Goal: Task Accomplishment & Management: Complete application form

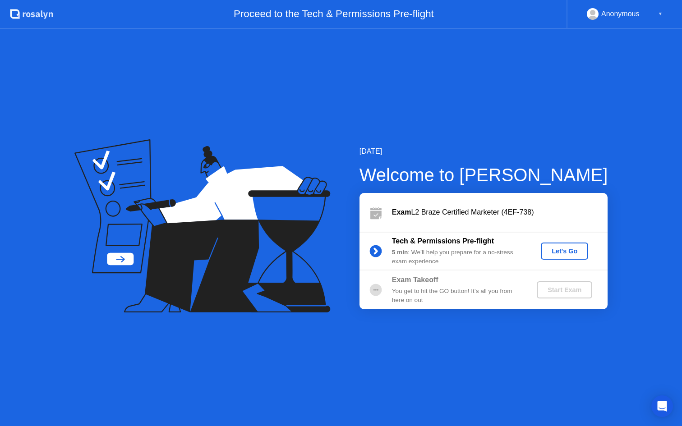
click at [570, 255] on div "Let's Go" at bounding box center [565, 251] width 40 height 7
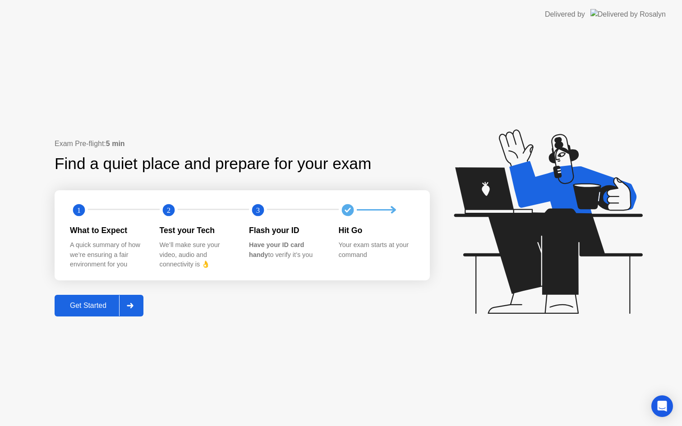
click at [89, 309] on div "Get Started" at bounding box center [88, 306] width 62 height 8
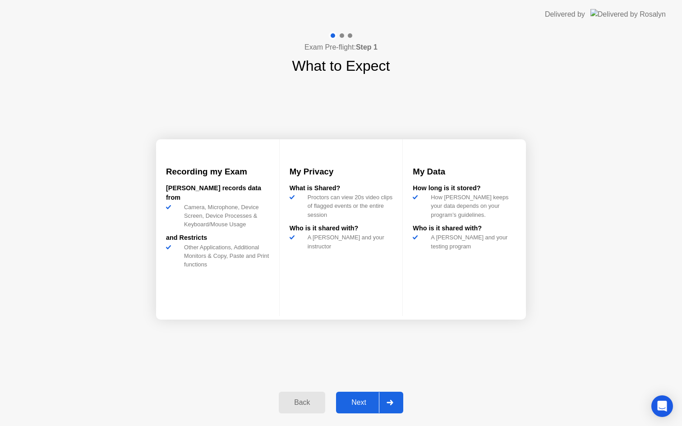
click at [359, 404] on div "Next" at bounding box center [359, 403] width 40 height 8
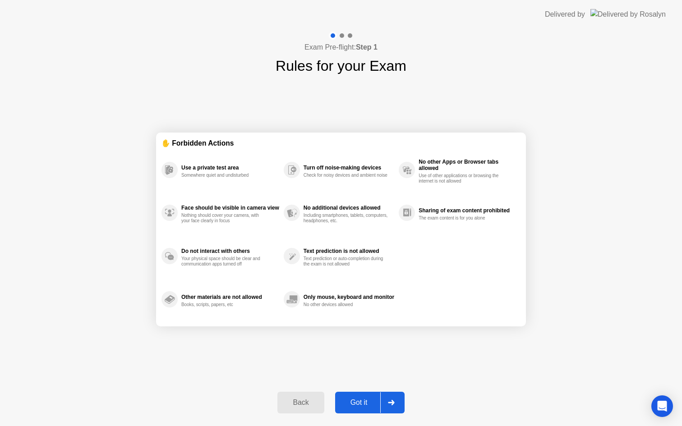
click at [361, 407] on div "Got it" at bounding box center [359, 403] width 42 height 8
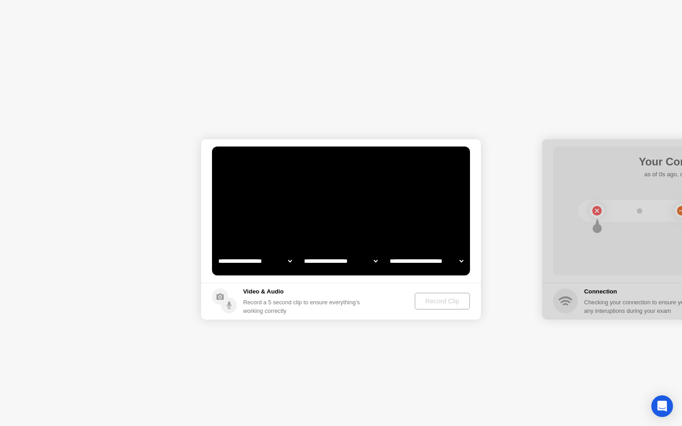
select select "**********"
select select "*******"
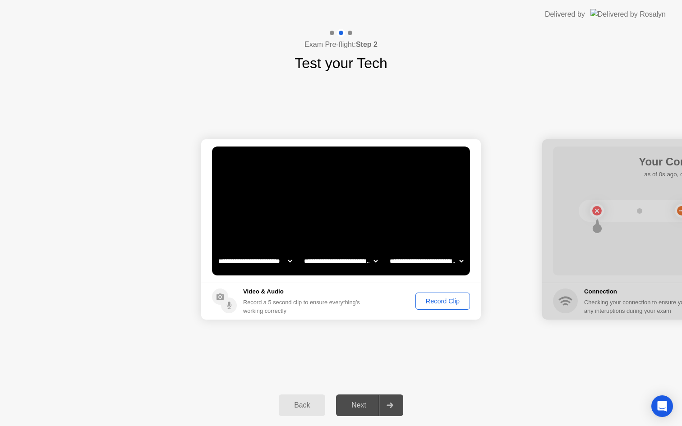
click at [453, 302] on div "Record Clip" at bounding box center [443, 301] width 48 height 7
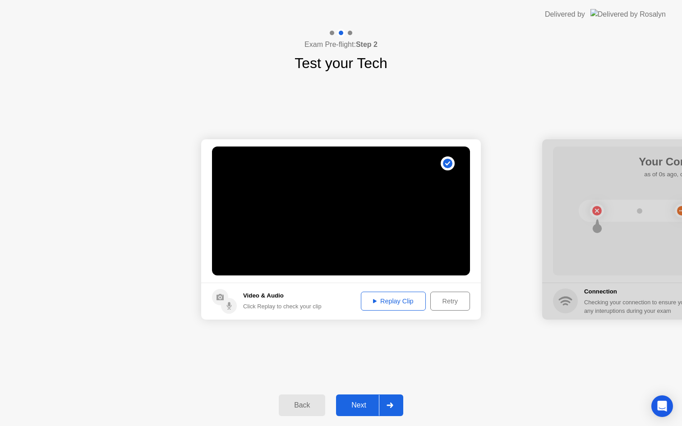
click at [363, 407] on div "Next" at bounding box center [359, 406] width 40 height 8
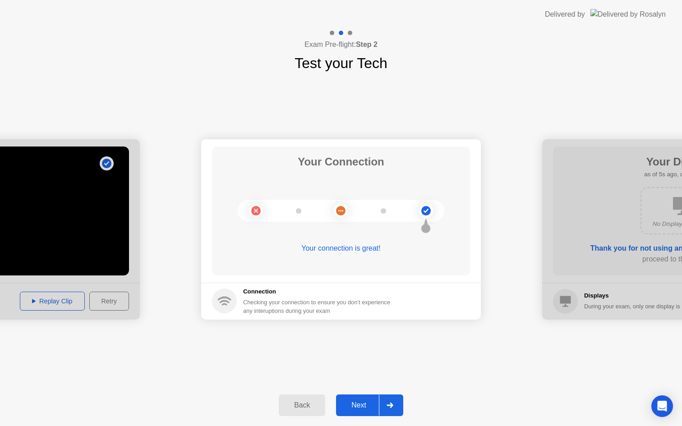
click at [367, 402] on div "Next" at bounding box center [359, 406] width 40 height 8
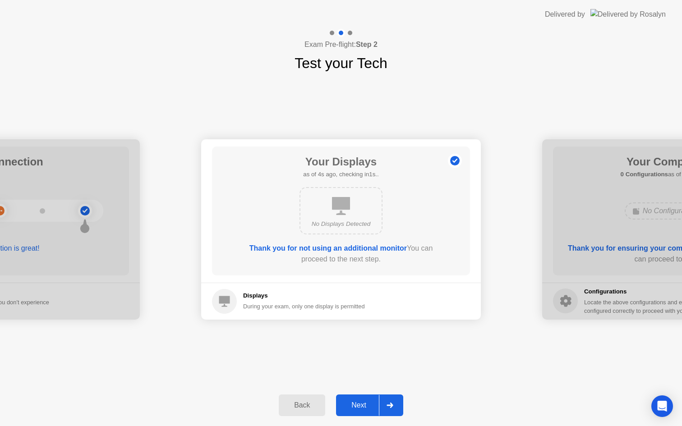
click at [364, 407] on div "Next" at bounding box center [359, 406] width 40 height 8
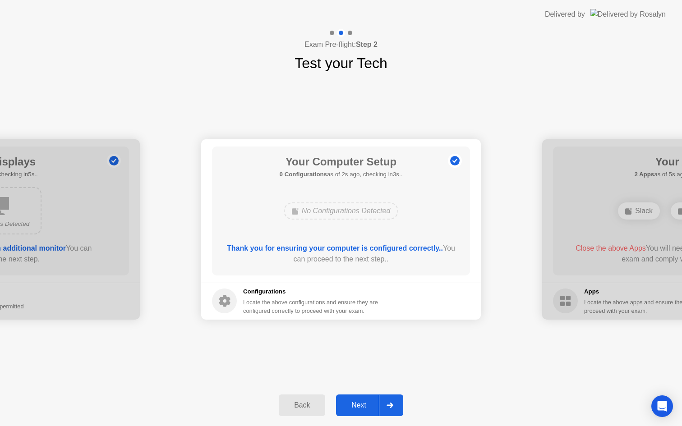
click at [356, 407] on div "Next" at bounding box center [359, 406] width 40 height 8
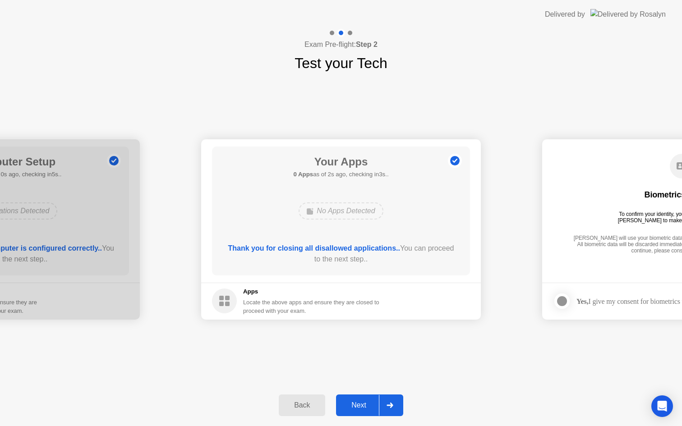
click at [364, 403] on div "Next" at bounding box center [359, 406] width 40 height 8
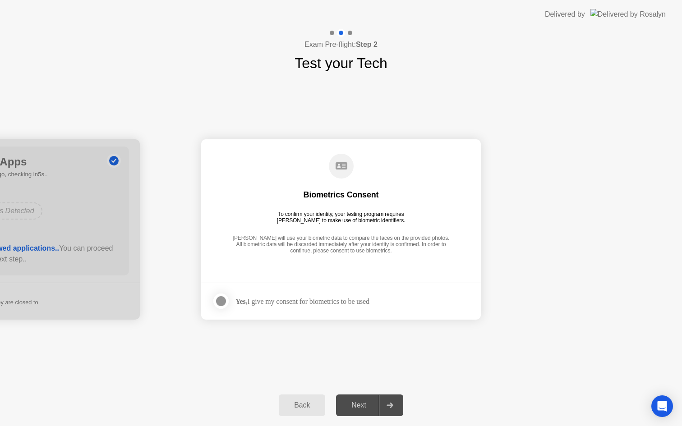
click at [219, 300] on div at bounding box center [221, 301] width 11 height 11
click at [365, 402] on div "Next" at bounding box center [359, 406] width 40 height 8
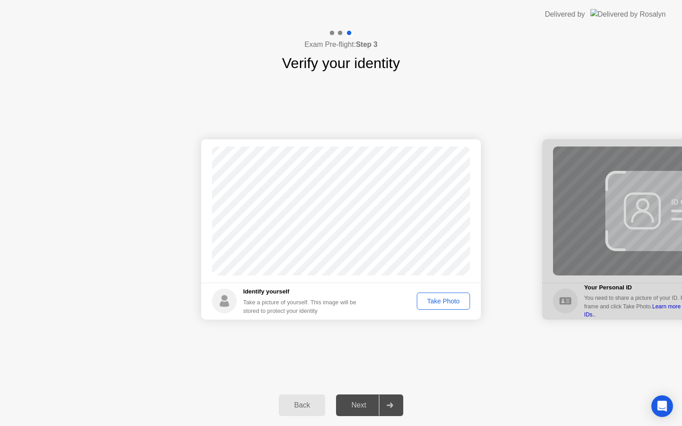
click at [445, 303] on div "Take Photo" at bounding box center [443, 301] width 47 height 7
click at [364, 407] on div "Next" at bounding box center [359, 406] width 40 height 8
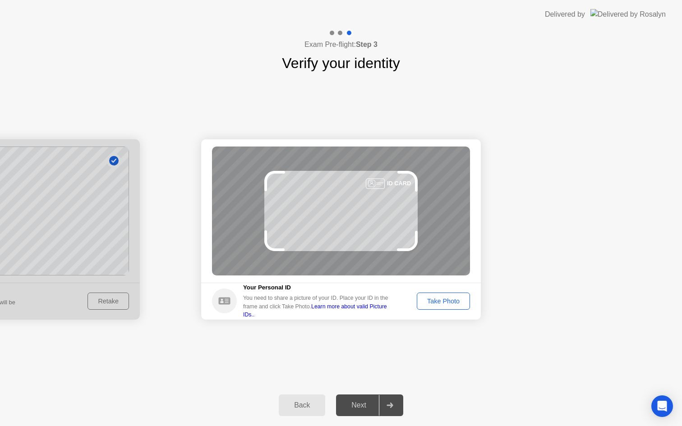
click at [453, 302] on div "Take Photo" at bounding box center [443, 301] width 47 height 7
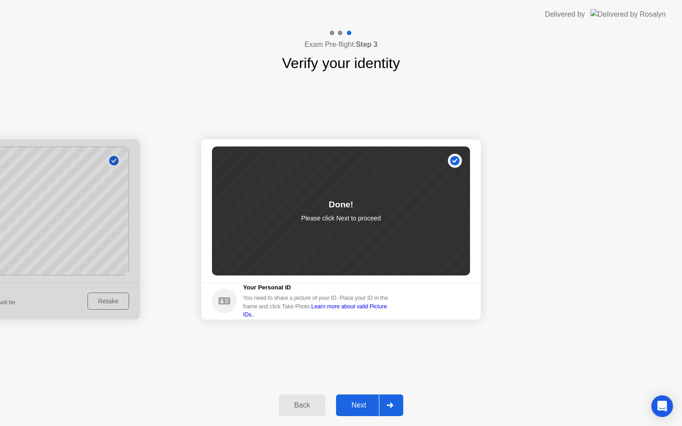
click at [365, 405] on div "Next" at bounding box center [359, 406] width 40 height 8
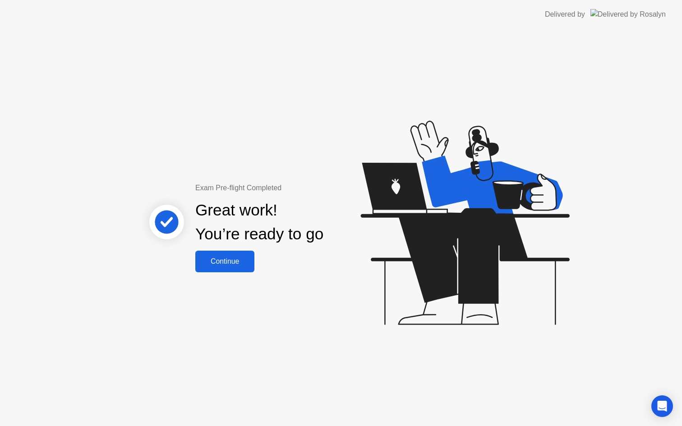
click at [231, 261] on div "Continue" at bounding box center [225, 262] width 54 height 8
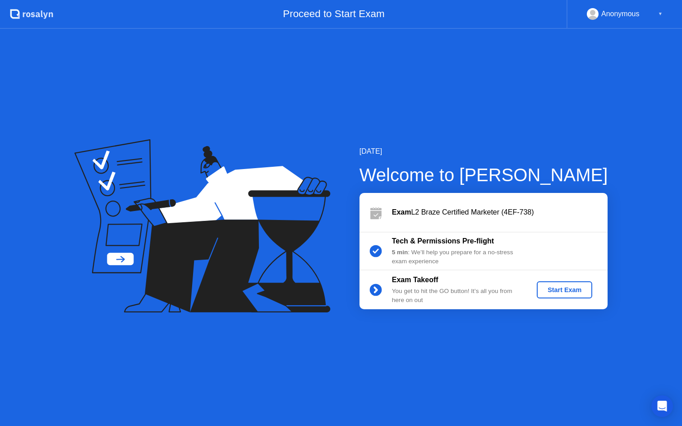
click at [564, 289] on div "Start Exam" at bounding box center [565, 290] width 48 height 7
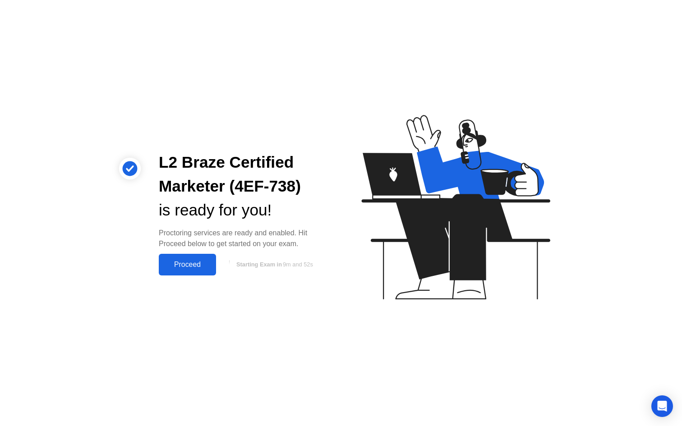
click at [184, 263] on div "Proceed" at bounding box center [188, 265] width 52 height 8
